Goal: Transaction & Acquisition: Subscribe to service/newsletter

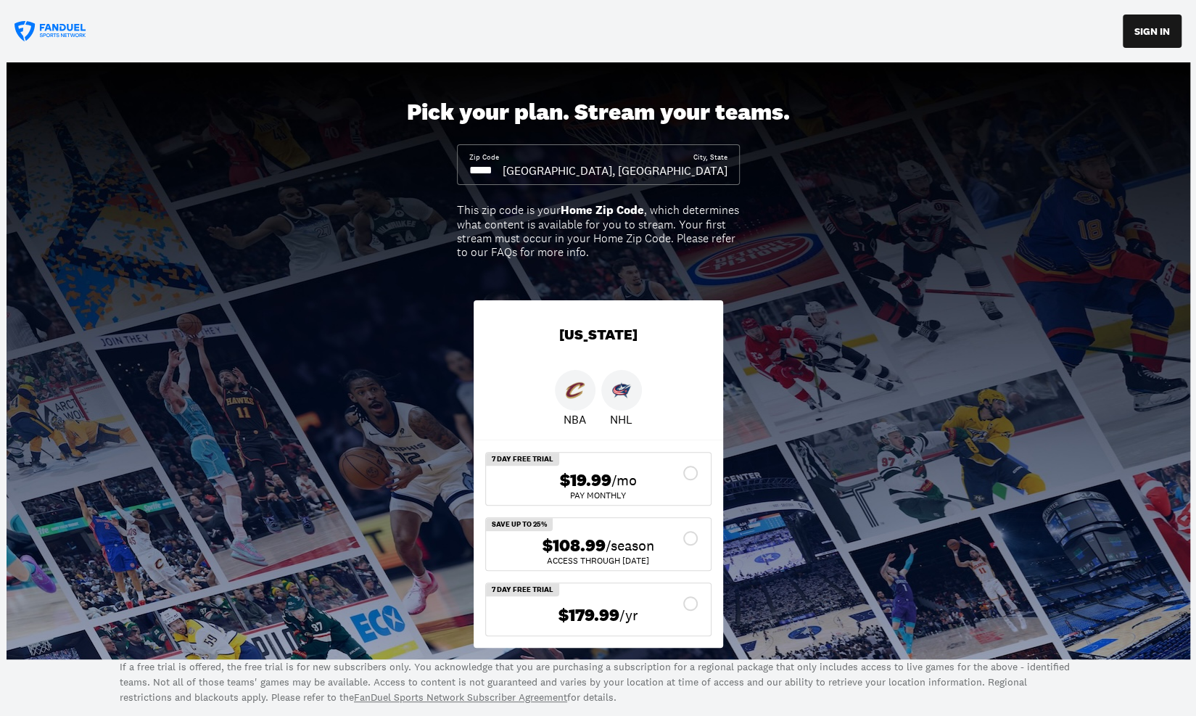
click at [503, 172] on input at bounding box center [485, 170] width 33 height 16
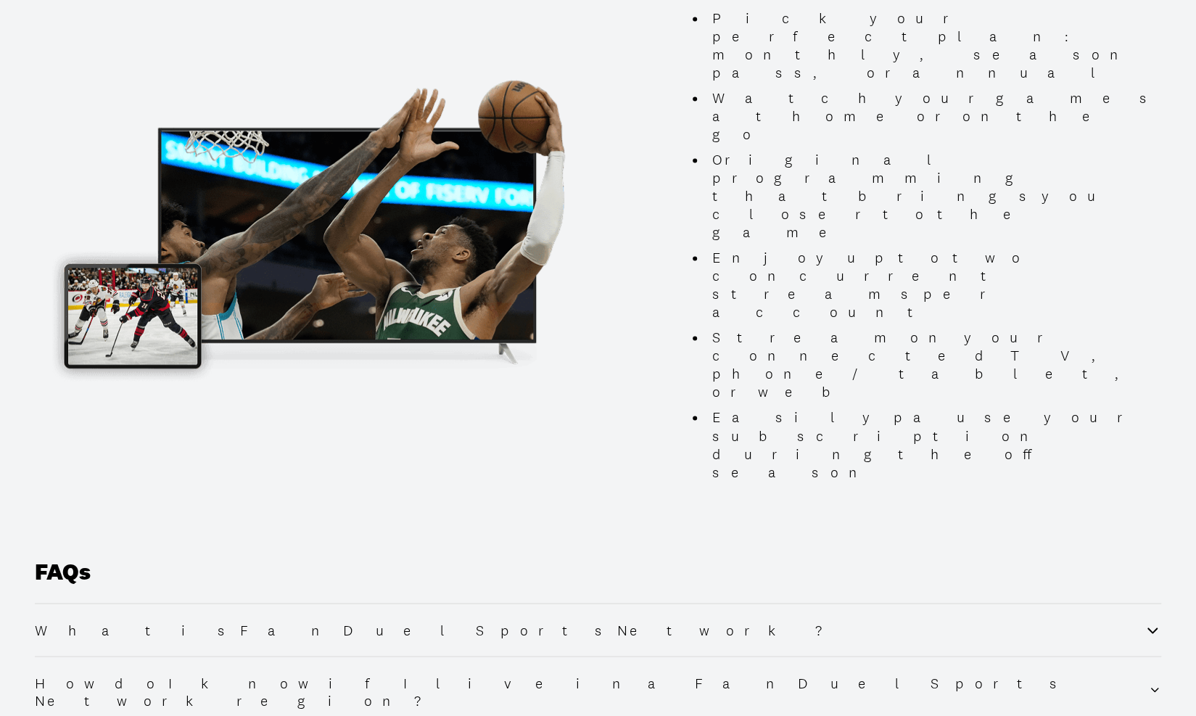
scroll to position [1378, 0]
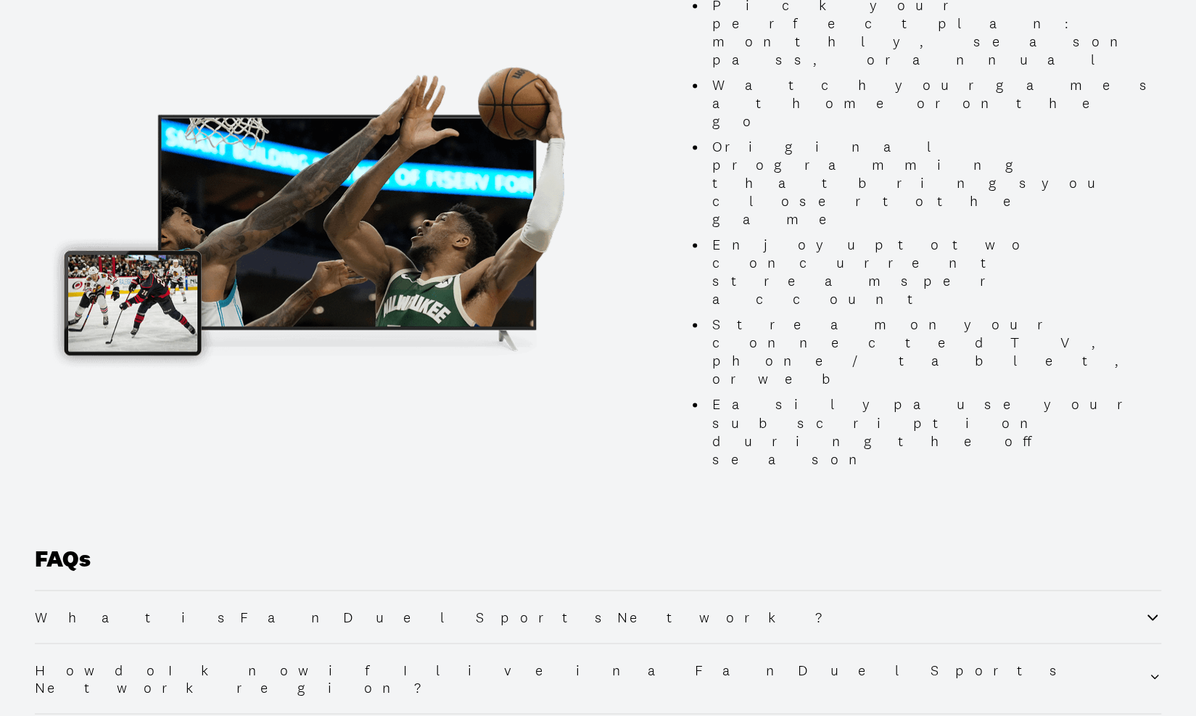
type input "*****"
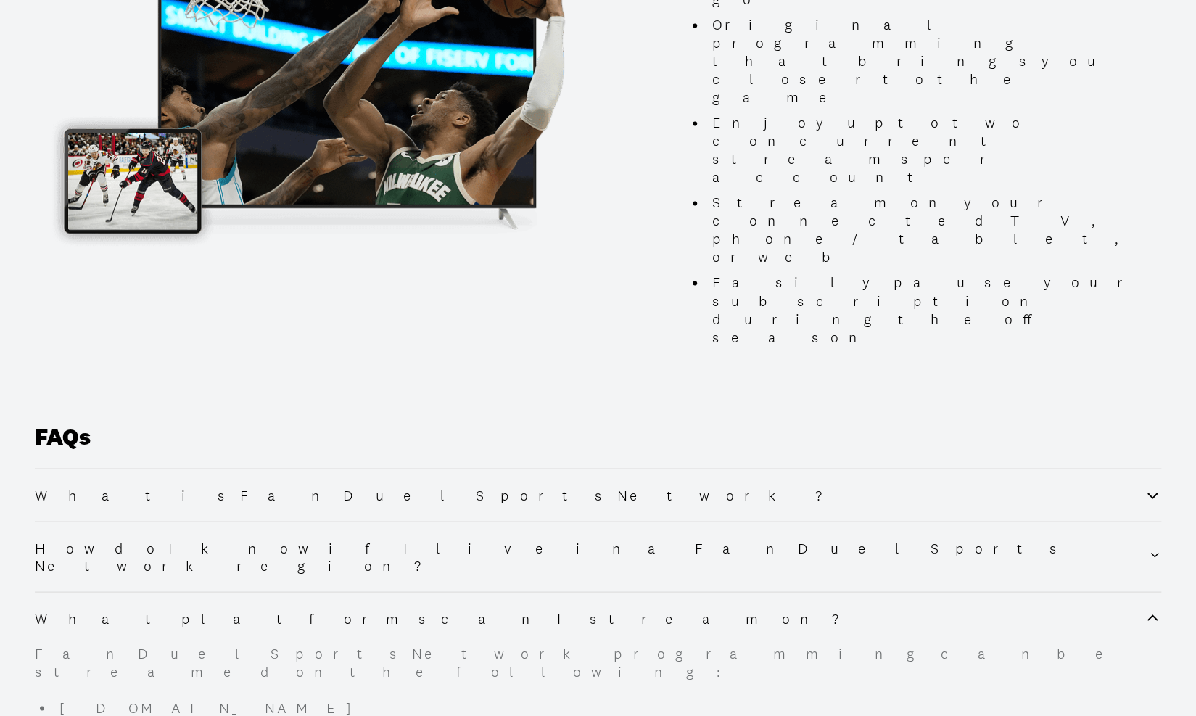
scroll to position [1523, 0]
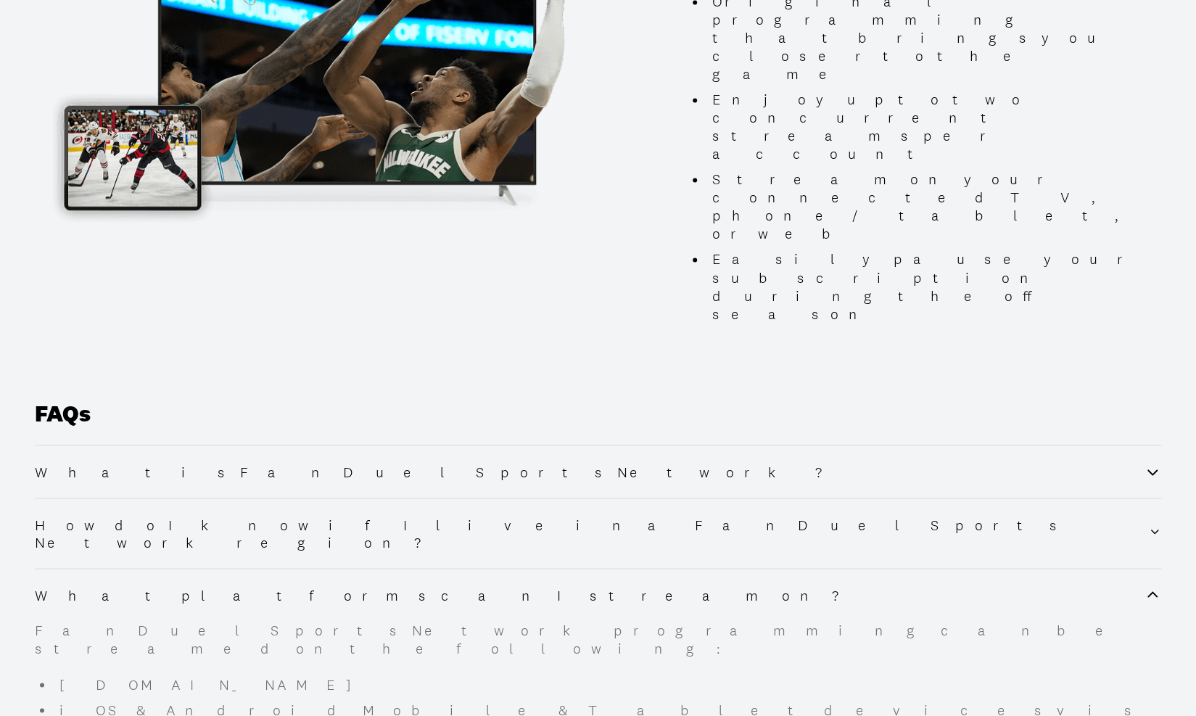
click at [1155, 586] on icon at bounding box center [1152, 594] width 17 height 17
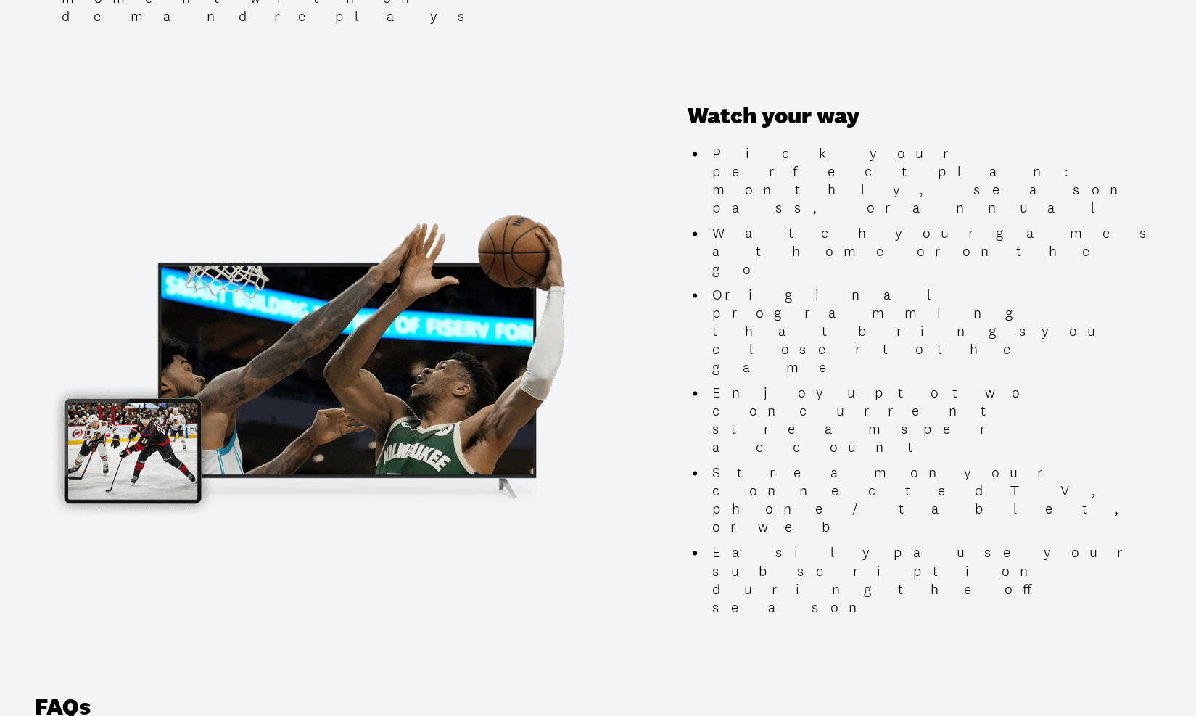
scroll to position [1243, 0]
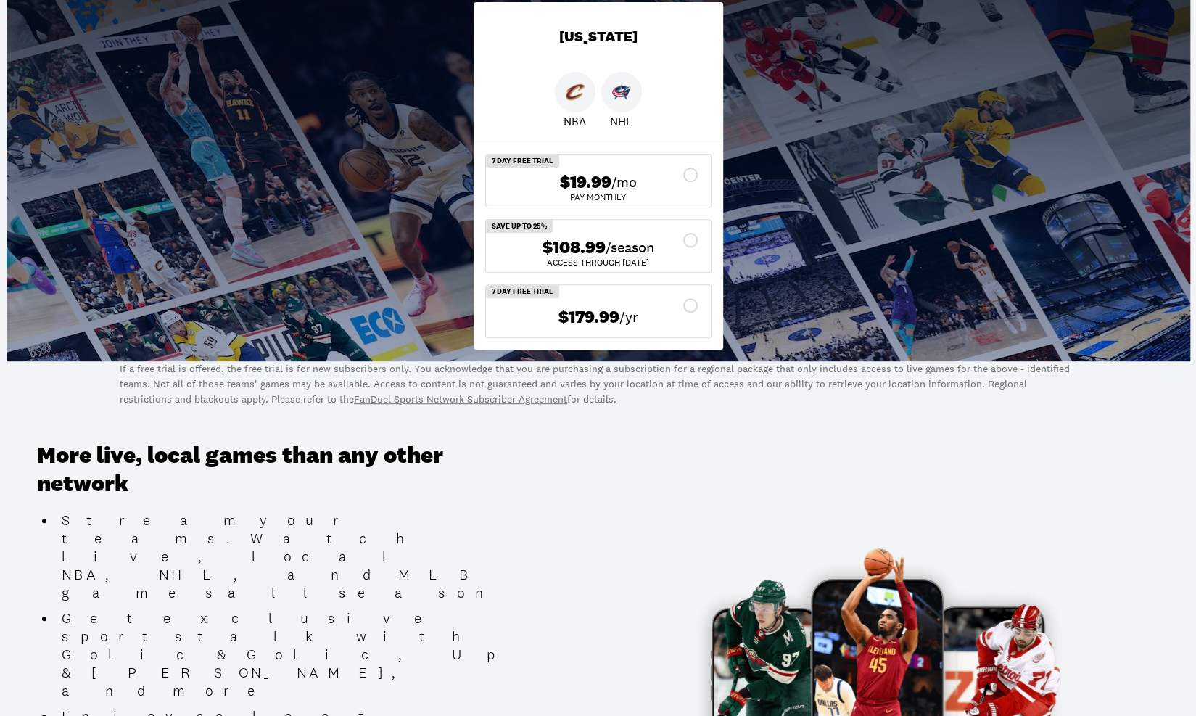
scroll to position [290, 0]
